Goal: Navigation & Orientation: Find specific page/section

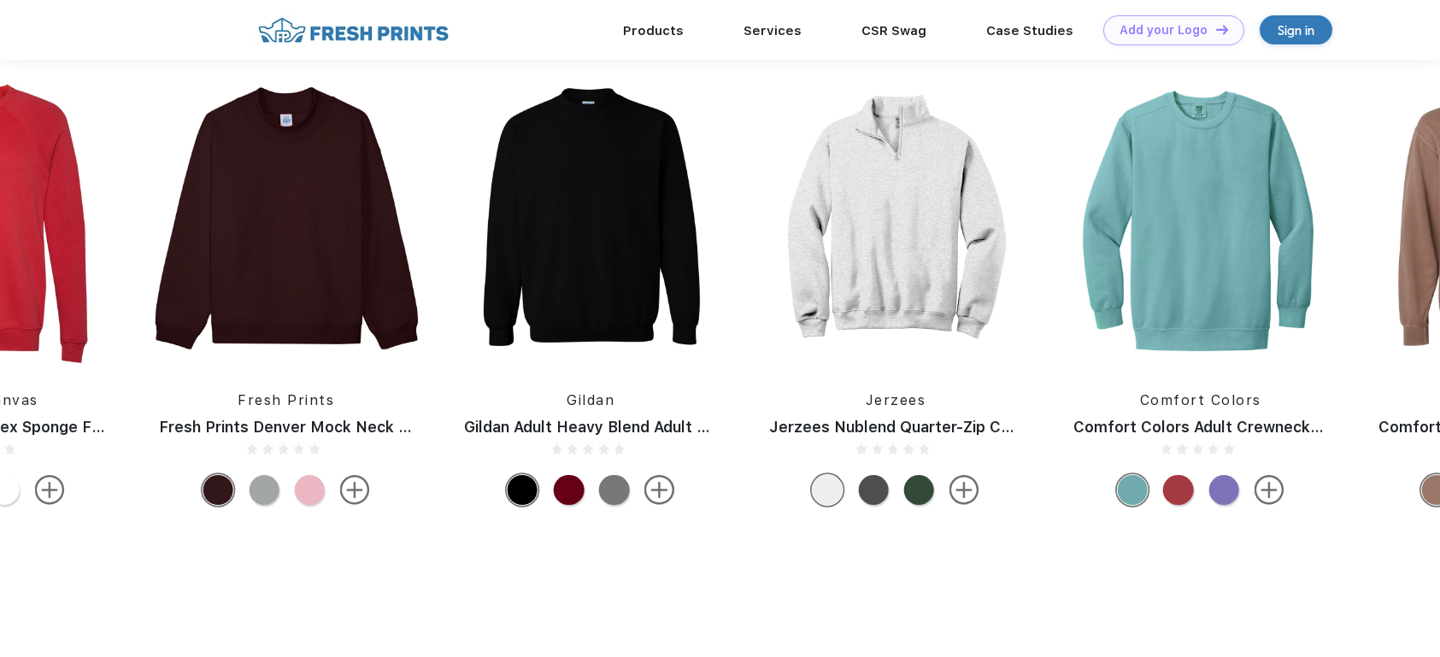
scroll to position [1624, 0]
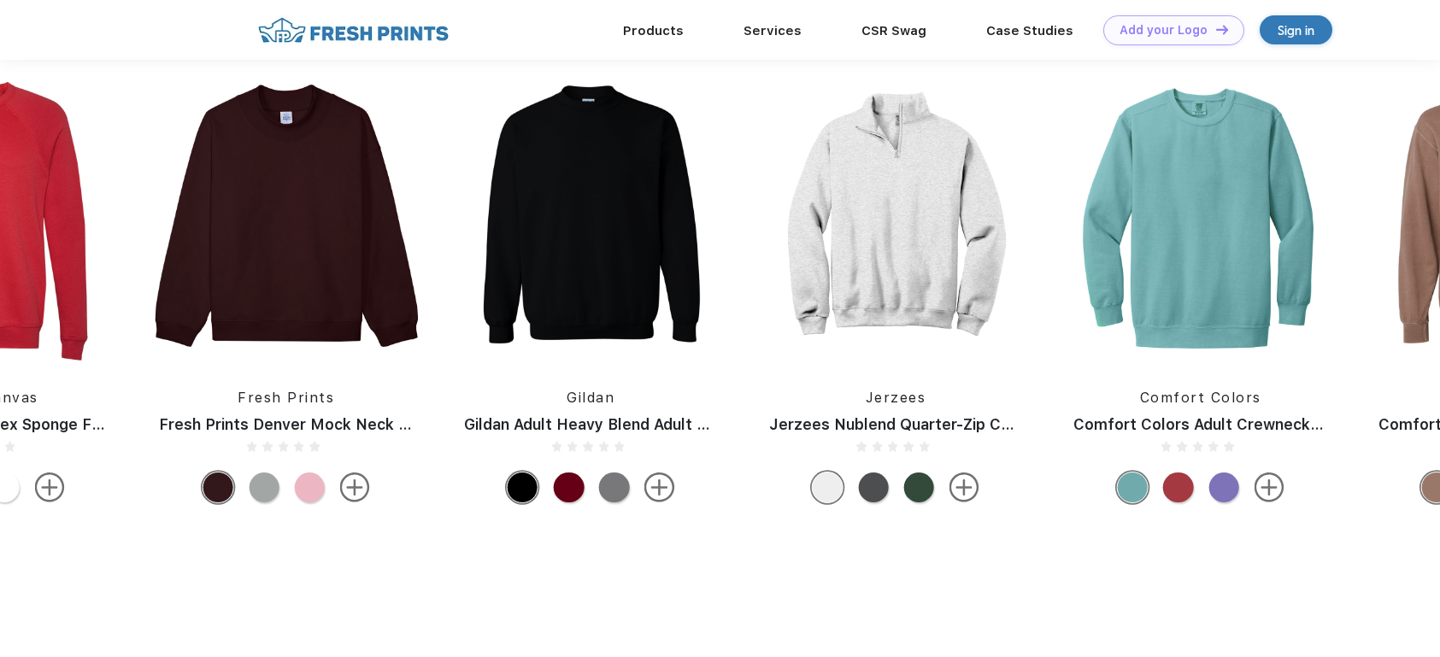
click at [989, 231] on img at bounding box center [896, 217] width 288 height 288
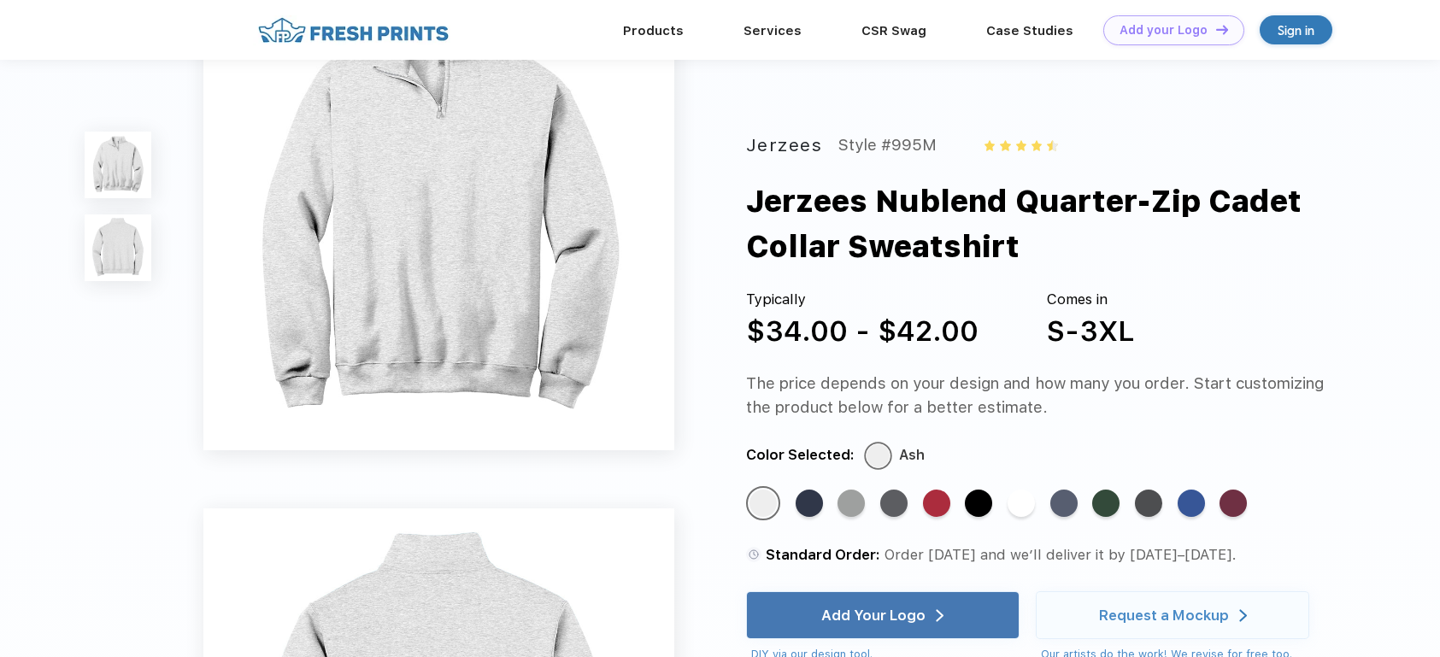
scroll to position [256, 0]
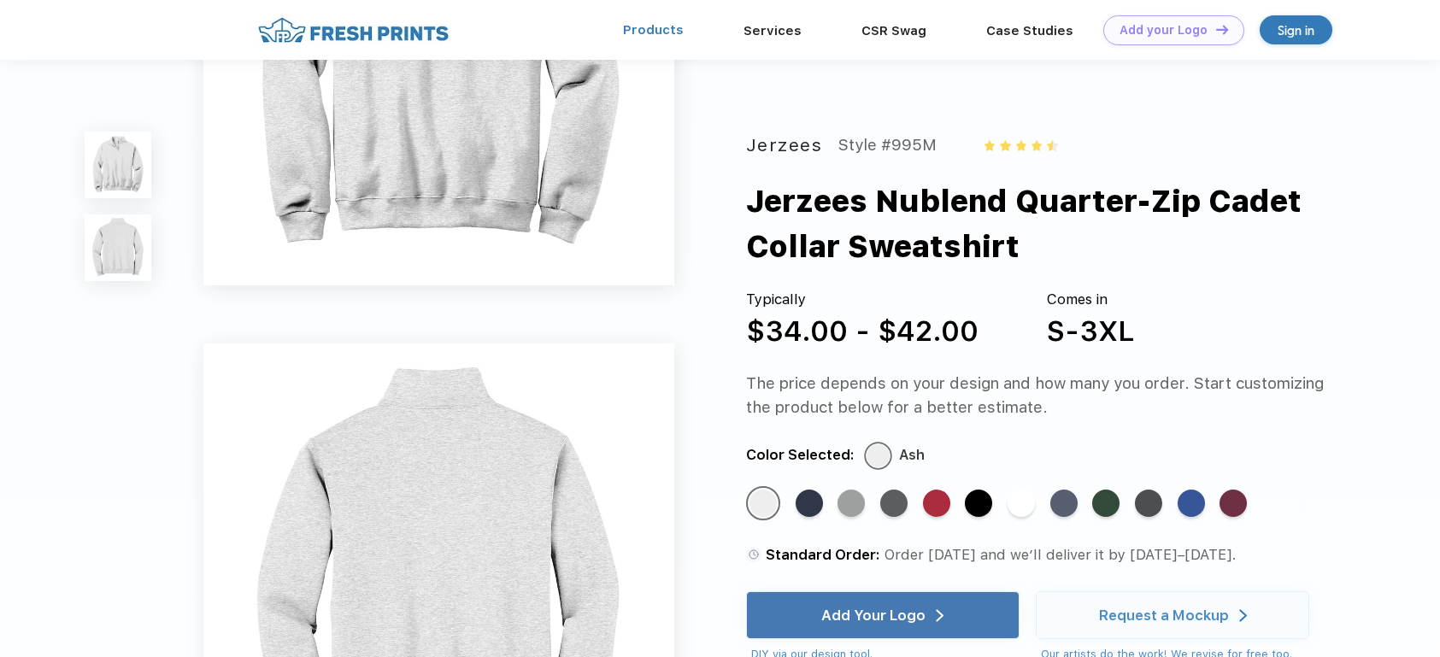
click at [682, 25] on link "Products" at bounding box center [653, 29] width 61 height 15
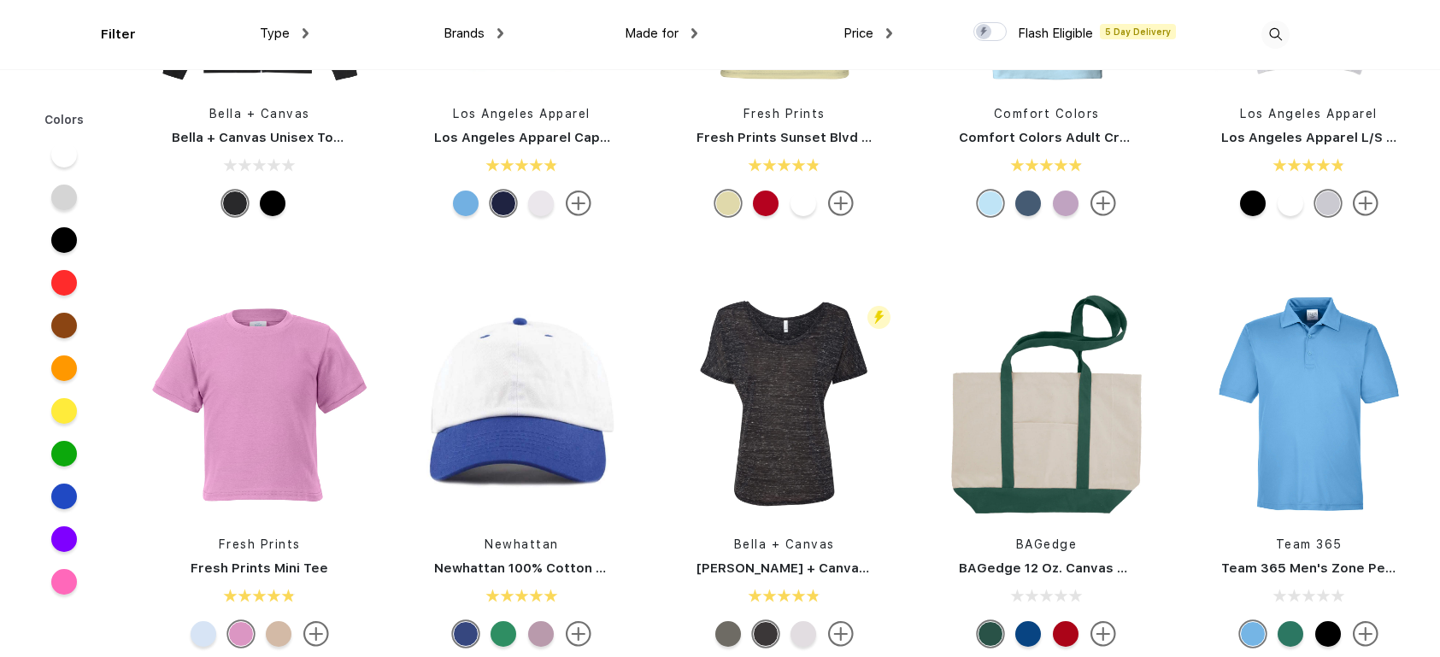
scroll to position [1966, 0]
